Goal: Find specific page/section: Find specific page/section

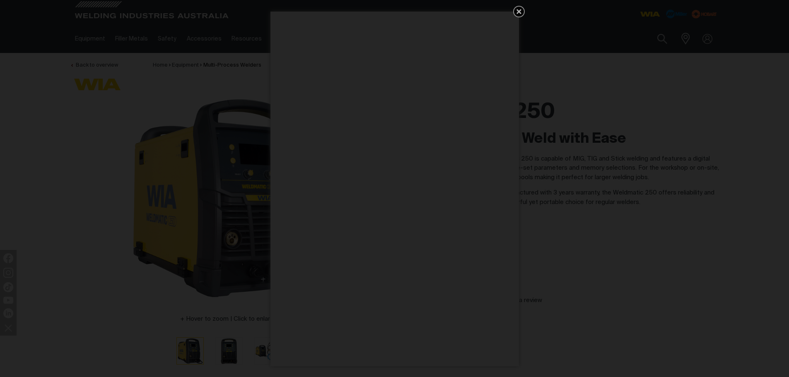
click at [519, 11] on icon "Get 5 WIA Welding Guides Free!" at bounding box center [518, 11] width 5 height 5
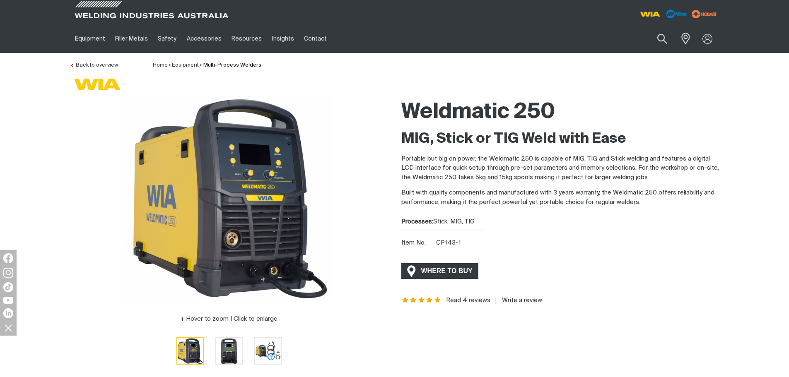
click at [453, 269] on span "WHERE TO BUY" at bounding box center [447, 271] width 62 height 13
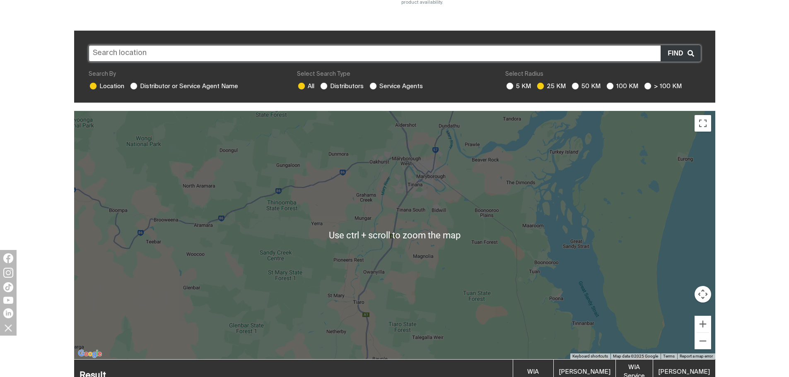
scroll to position [207, 0]
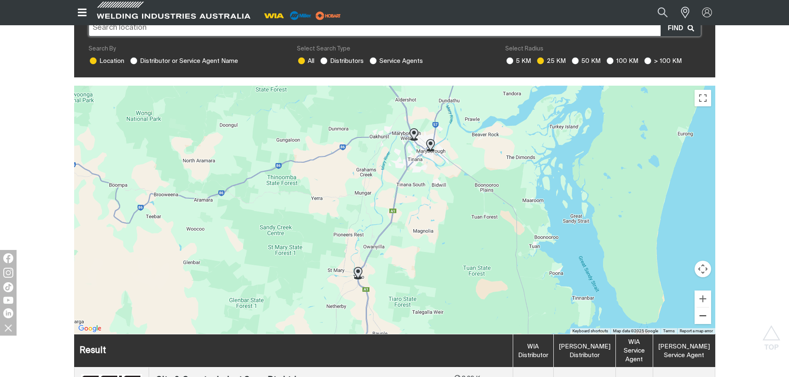
click at [702, 310] on button "Zoom out" at bounding box center [702, 316] width 17 height 17
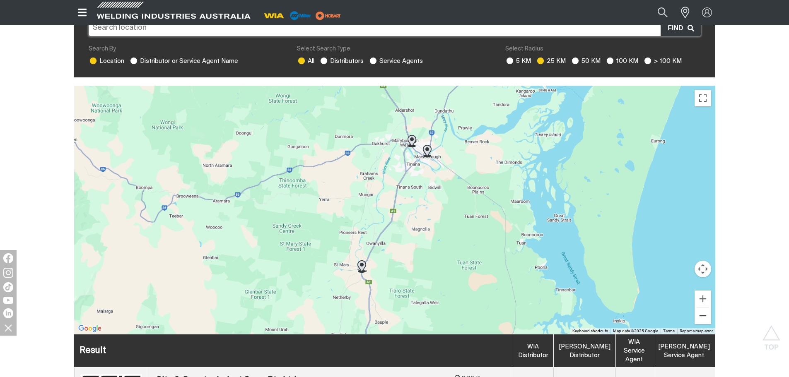
click at [702, 310] on button "Zoom out" at bounding box center [702, 316] width 17 height 17
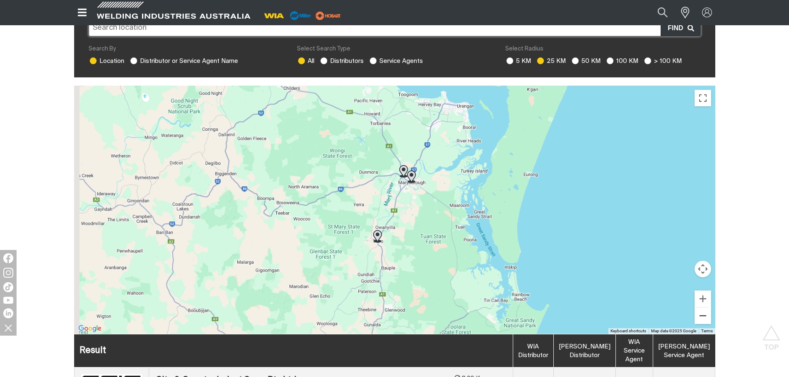
click at [702, 310] on button "Zoom out" at bounding box center [702, 316] width 17 height 17
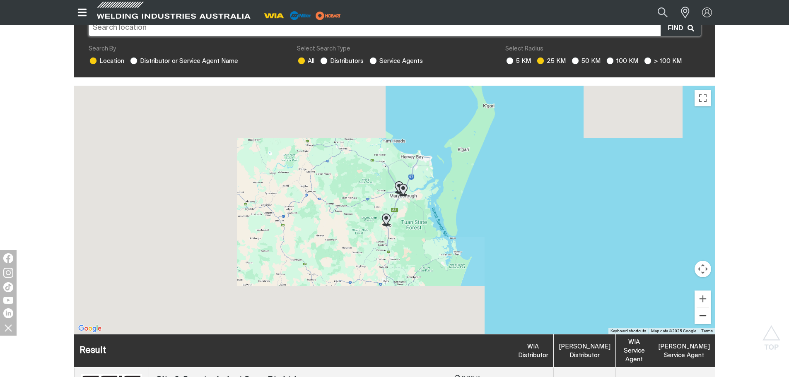
click at [702, 310] on button "Zoom out" at bounding box center [702, 316] width 17 height 17
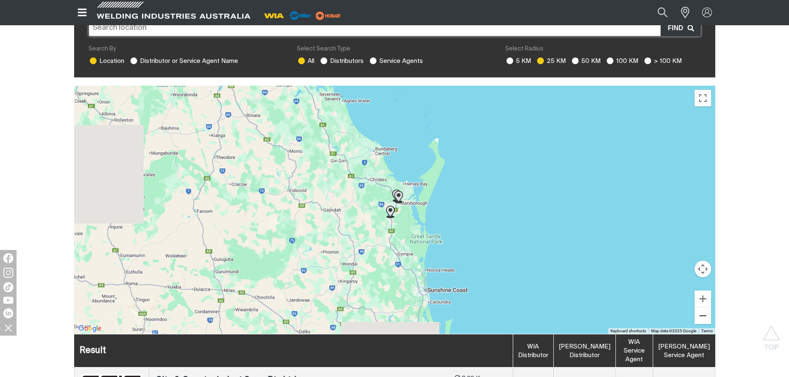
click at [702, 310] on button "Zoom out" at bounding box center [702, 316] width 17 height 17
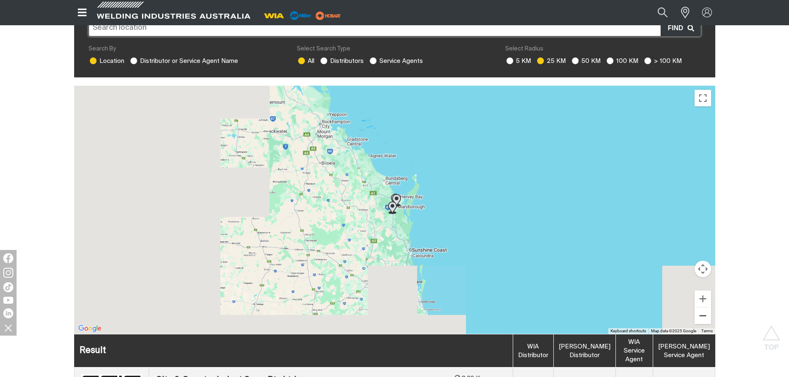
click at [702, 310] on button "Zoom out" at bounding box center [702, 316] width 17 height 17
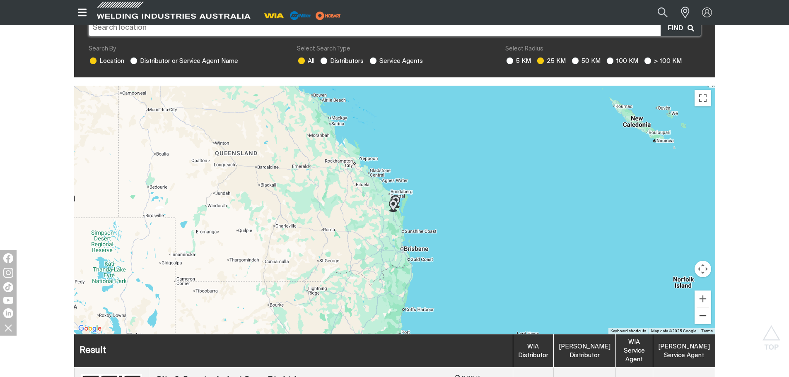
click at [702, 310] on button "Zoom out" at bounding box center [702, 316] width 17 height 17
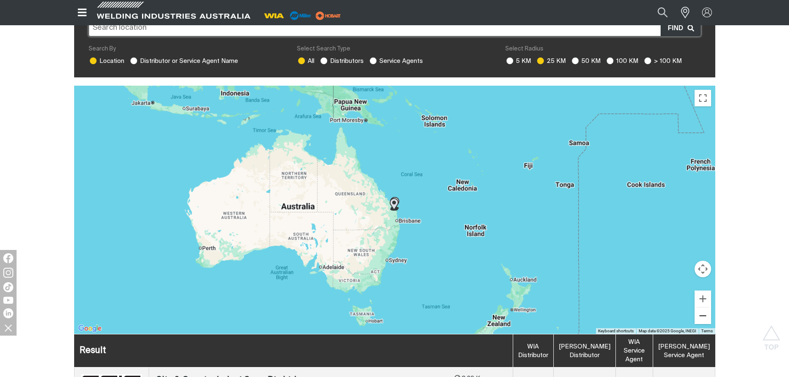
click at [702, 310] on button "Zoom out" at bounding box center [702, 316] width 17 height 17
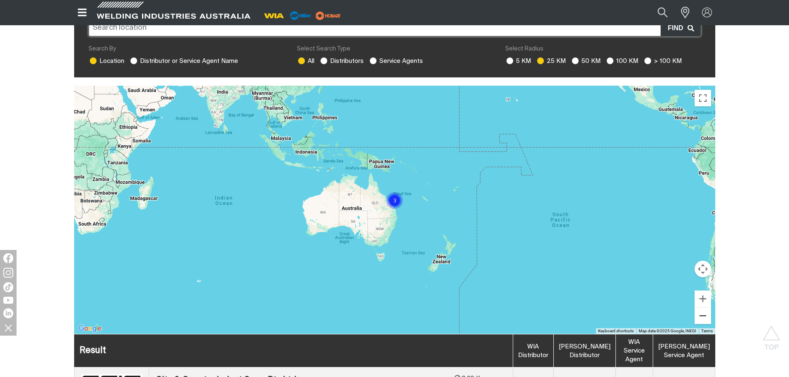
click at [701, 310] on button "Zoom out" at bounding box center [702, 316] width 17 height 17
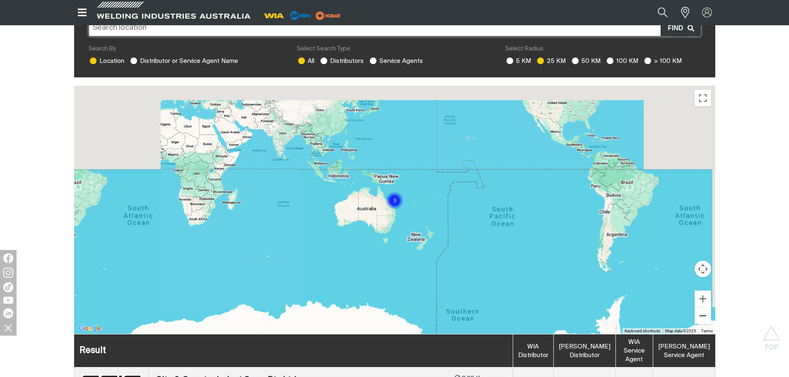
click at [701, 310] on button "Zoom out" at bounding box center [702, 316] width 17 height 17
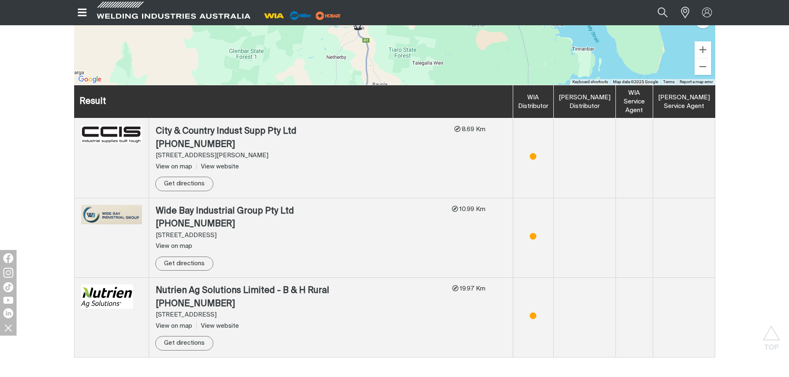
scroll to position [455, 0]
